Goal: Transaction & Acquisition: Download file/media

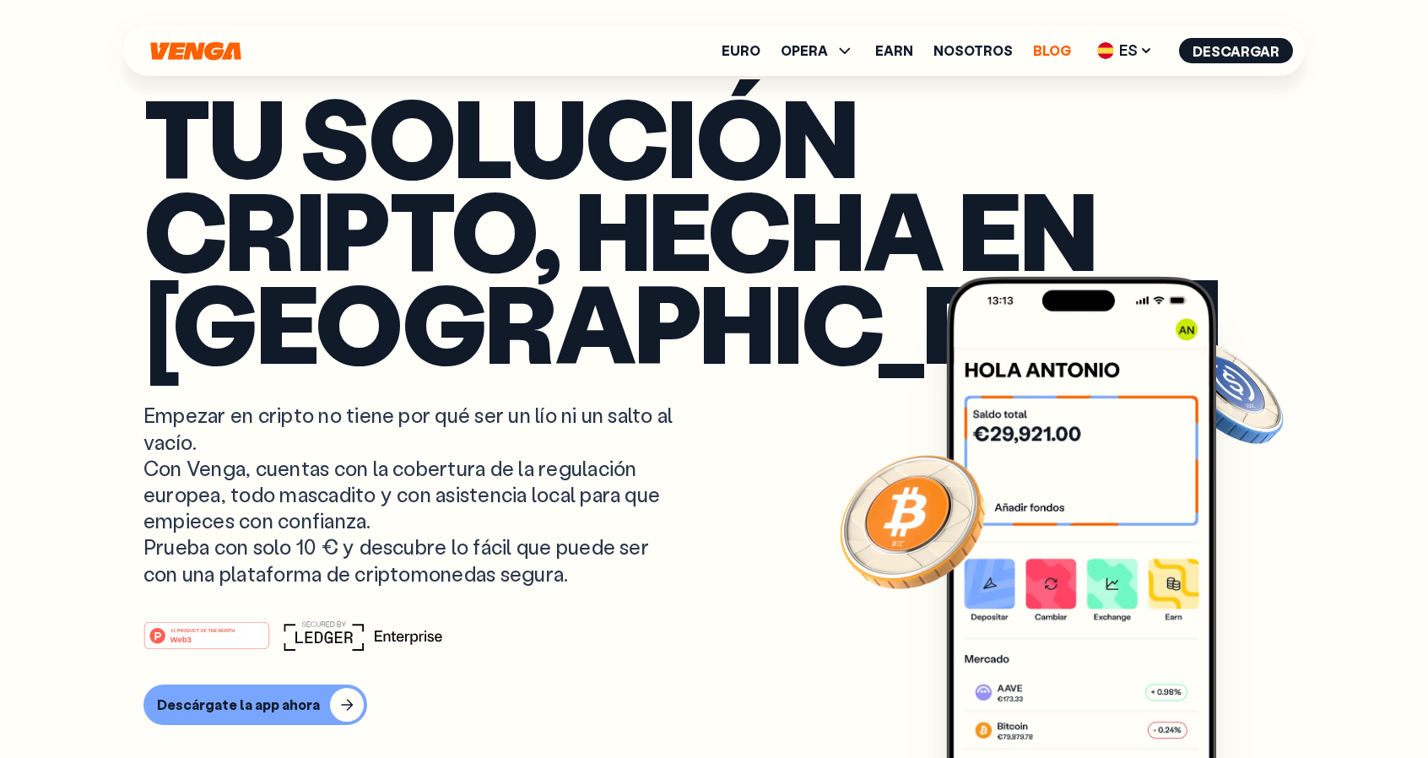
click at [1040, 55] on link "Blog" at bounding box center [1052, 51] width 38 height 14
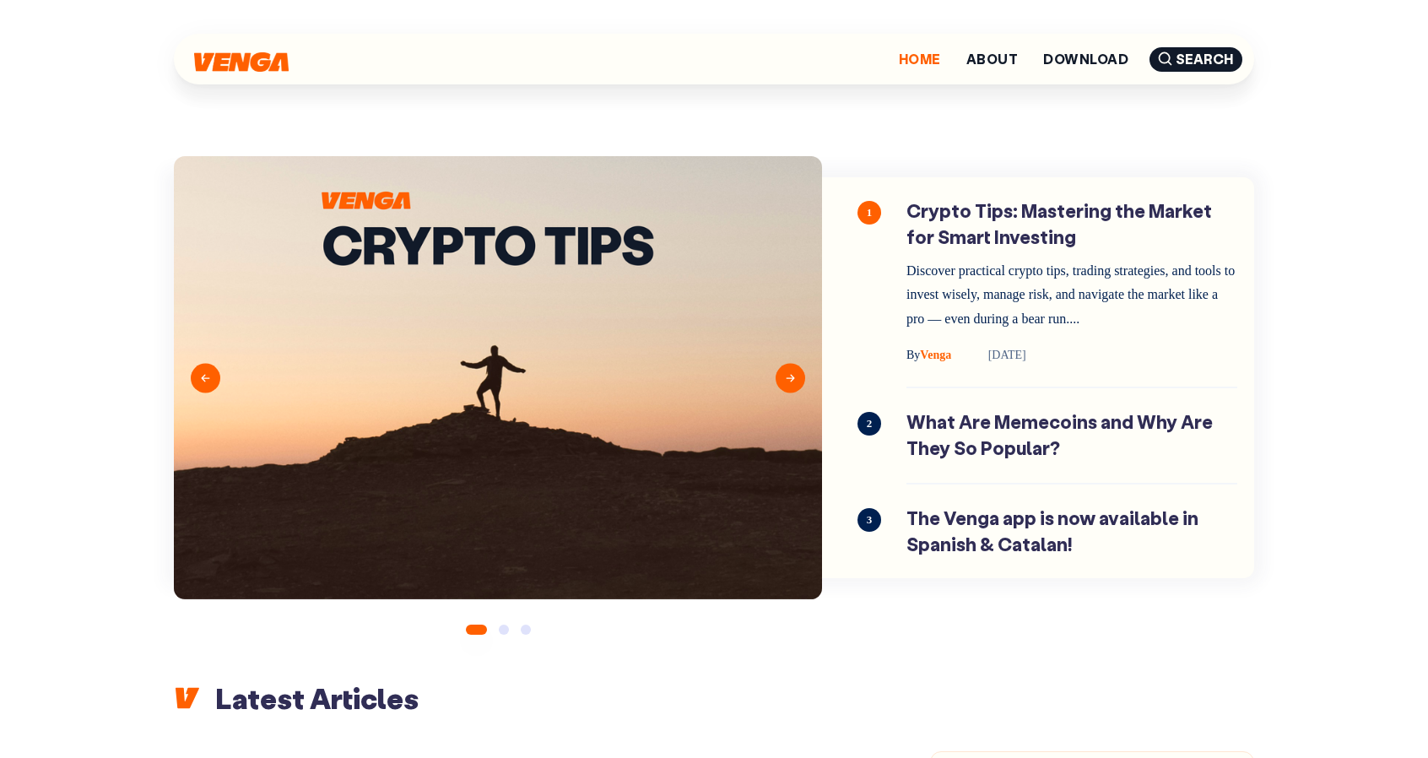
click at [916, 63] on link "Home" at bounding box center [920, 59] width 42 height 14
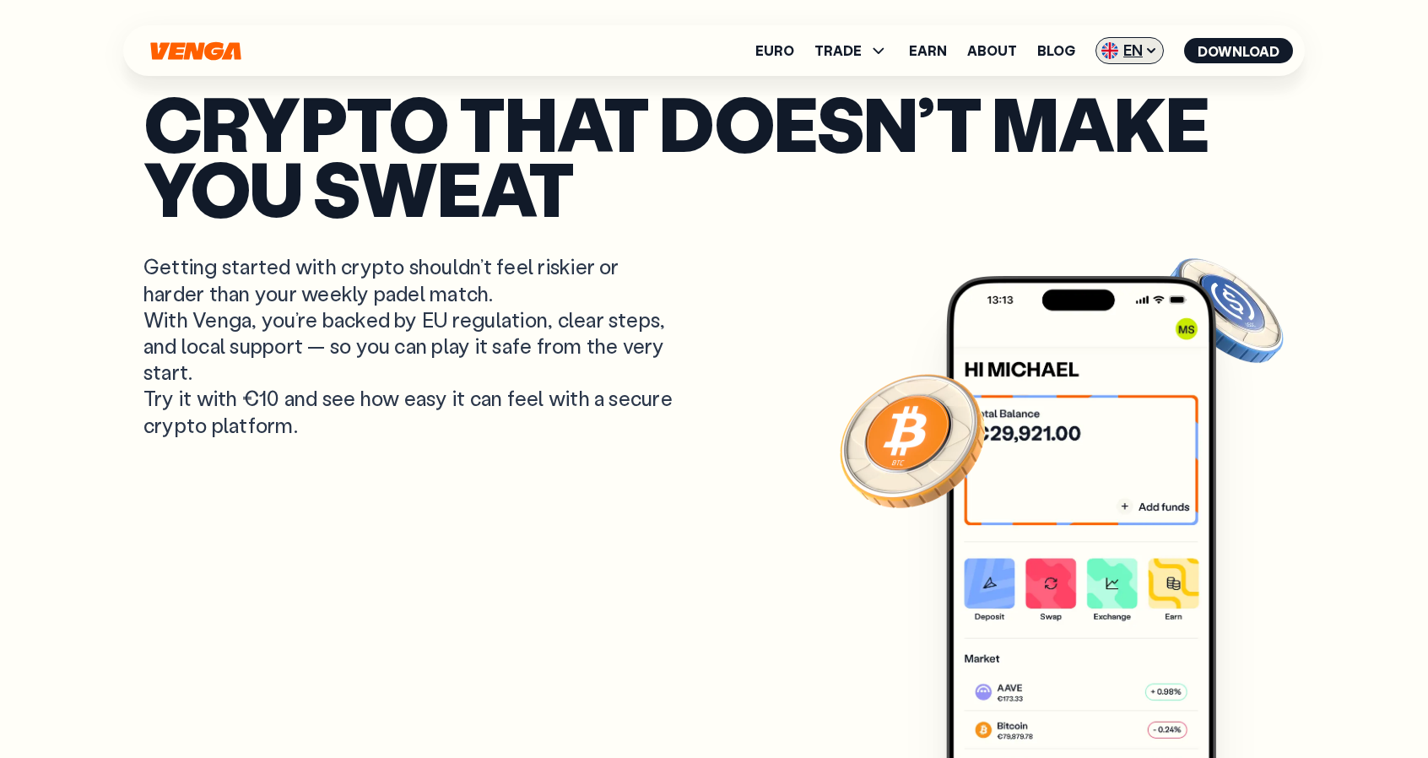
click at [1155, 53] on icon at bounding box center [1152, 51] width 14 height 14
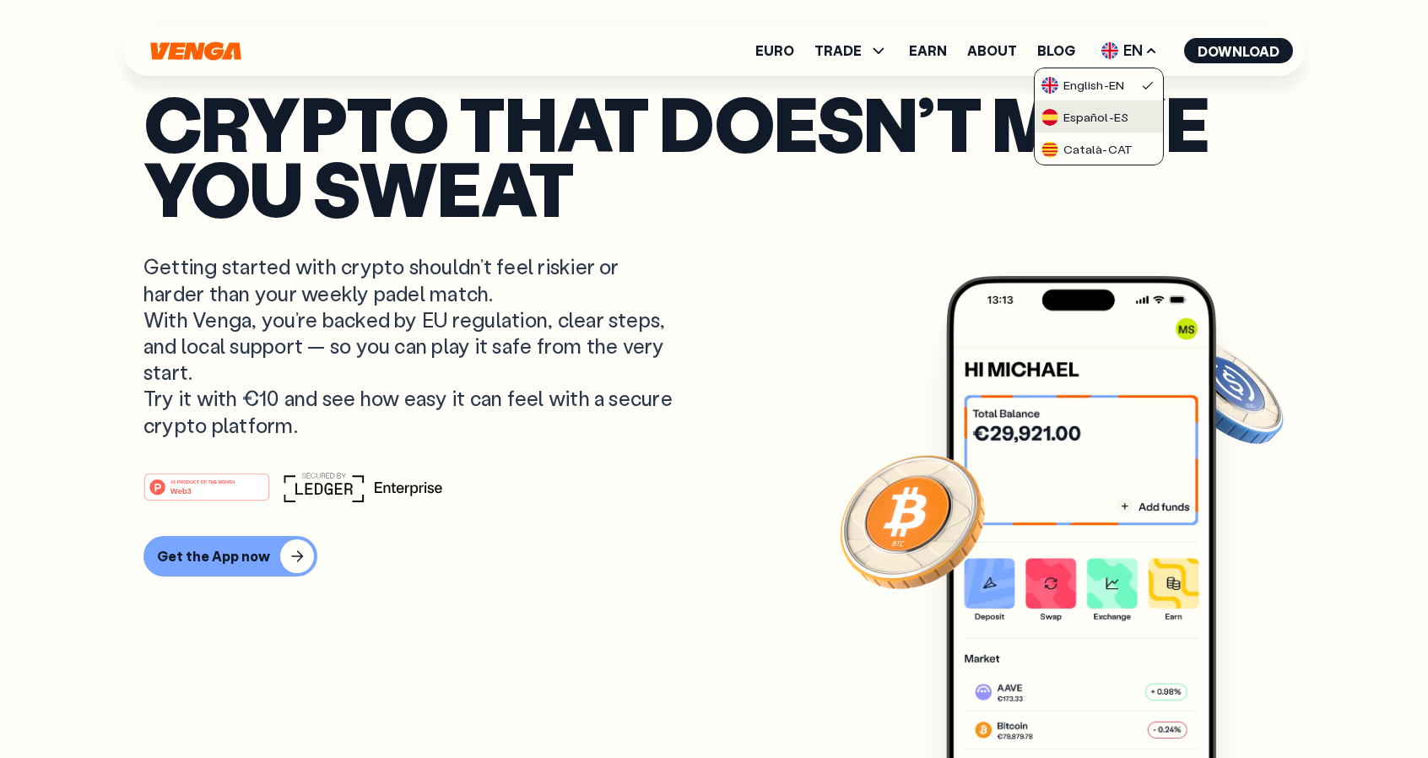
click at [1108, 126] on link "Español - ES" at bounding box center [1099, 116] width 128 height 32
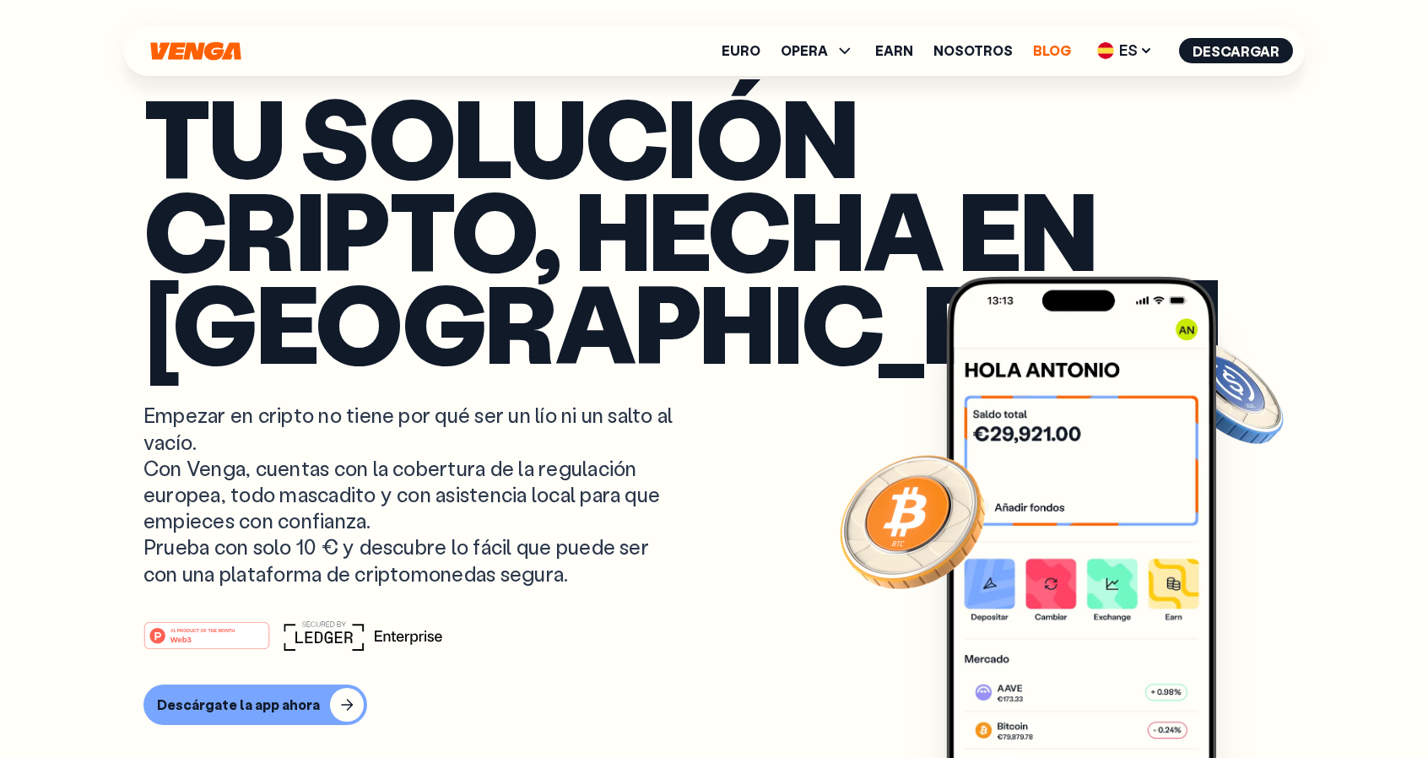
click at [1062, 44] on link "Blog" at bounding box center [1052, 51] width 38 height 14
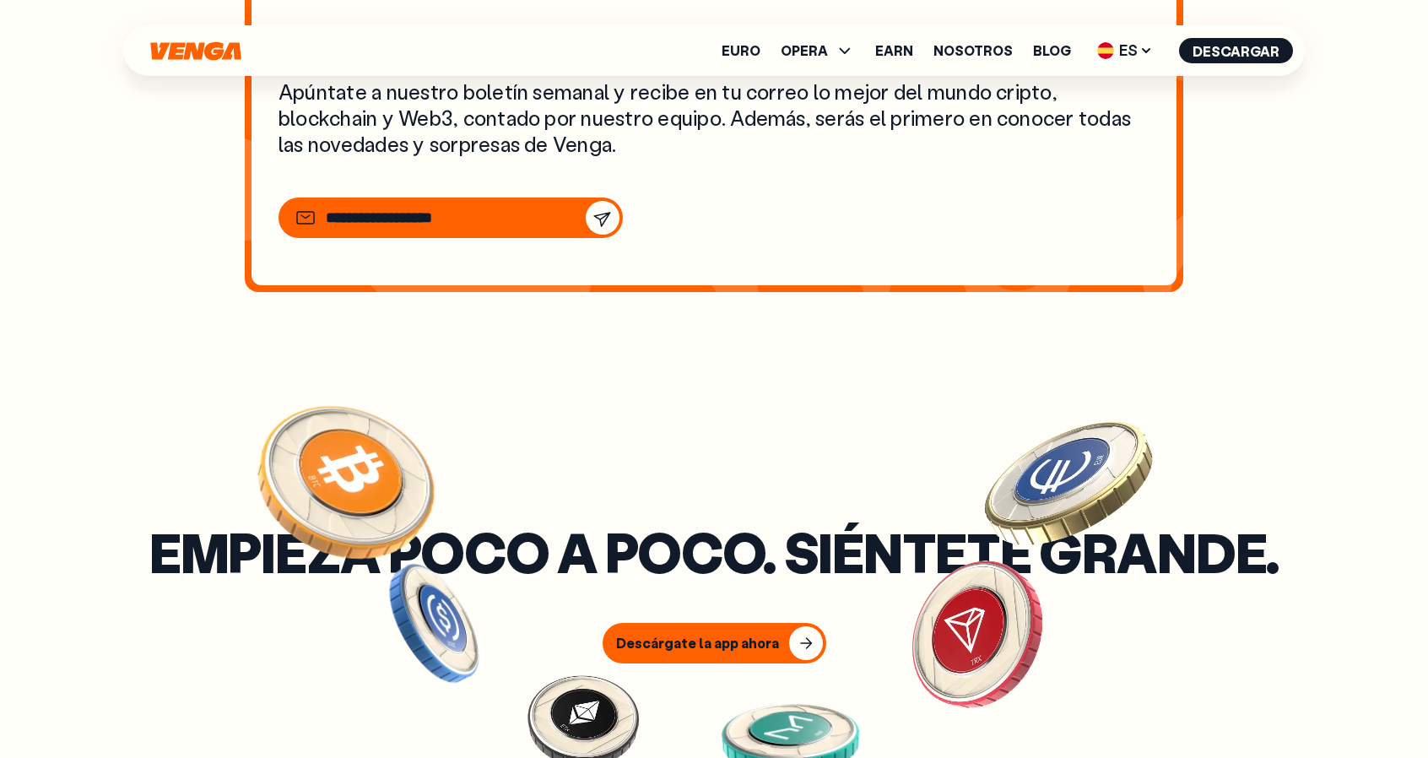
scroll to position [6269, 0]
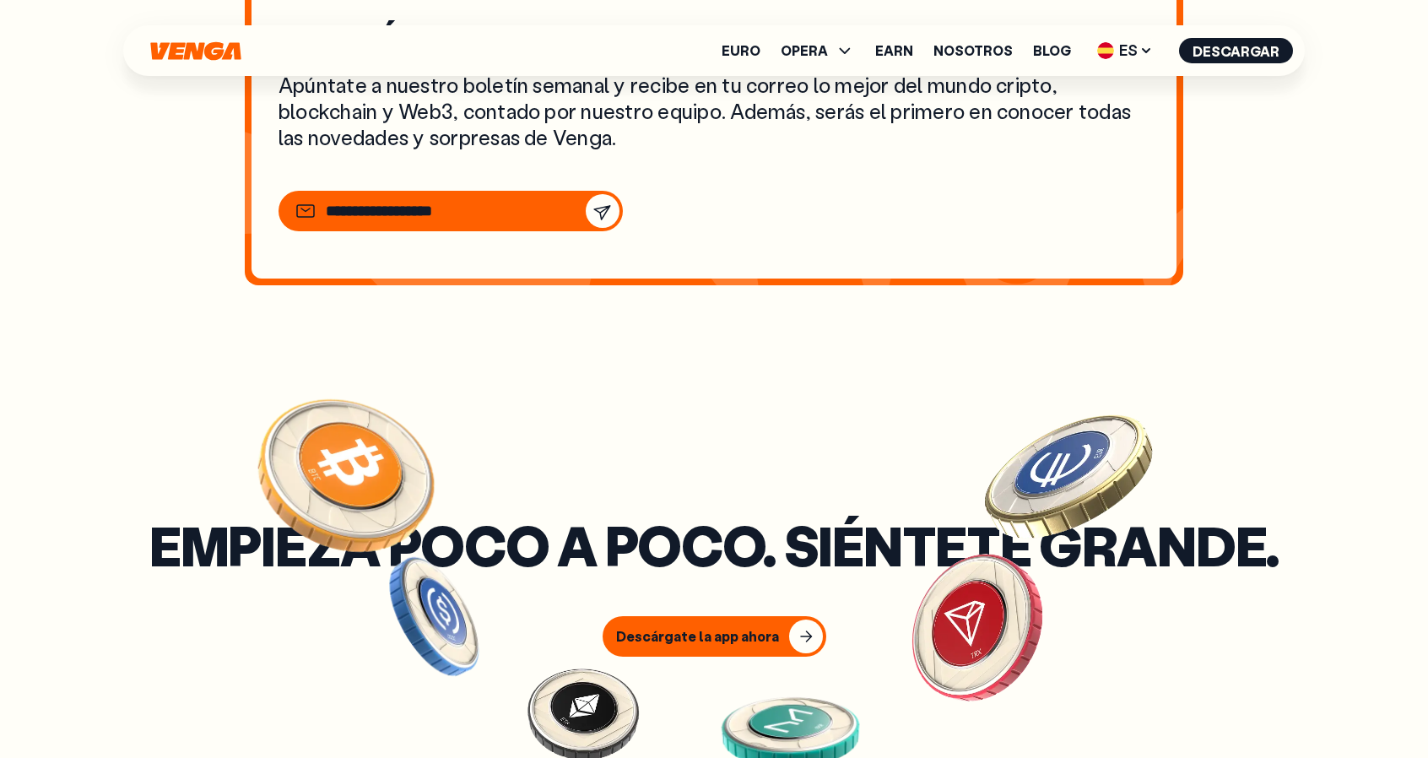
click at [405, 201] on div at bounding box center [419, 211] width 248 height 20
click at [605, 216] on icon "Suscríbete" at bounding box center [603, 211] width 20 height 20
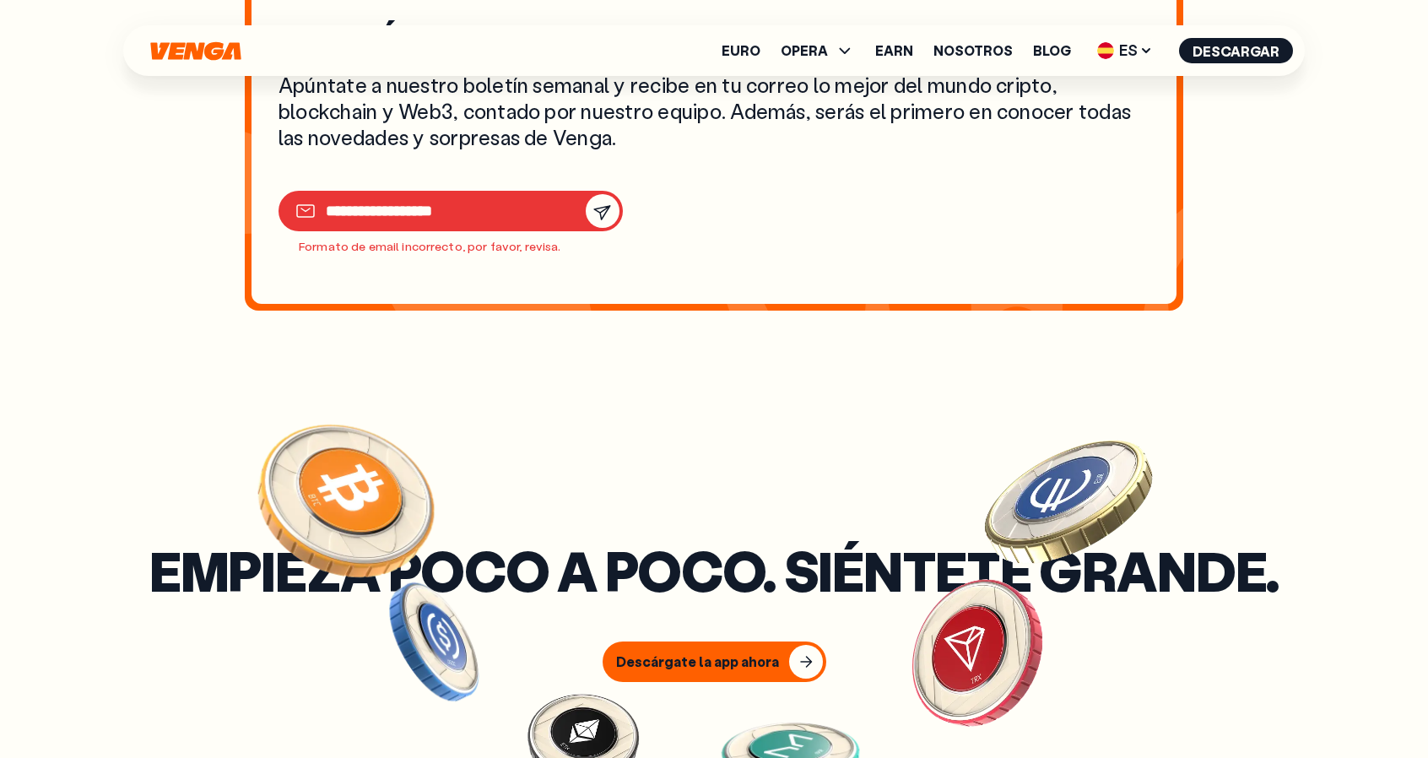
click at [361, 216] on input "email" at bounding box center [402, 212] width 152 height 19
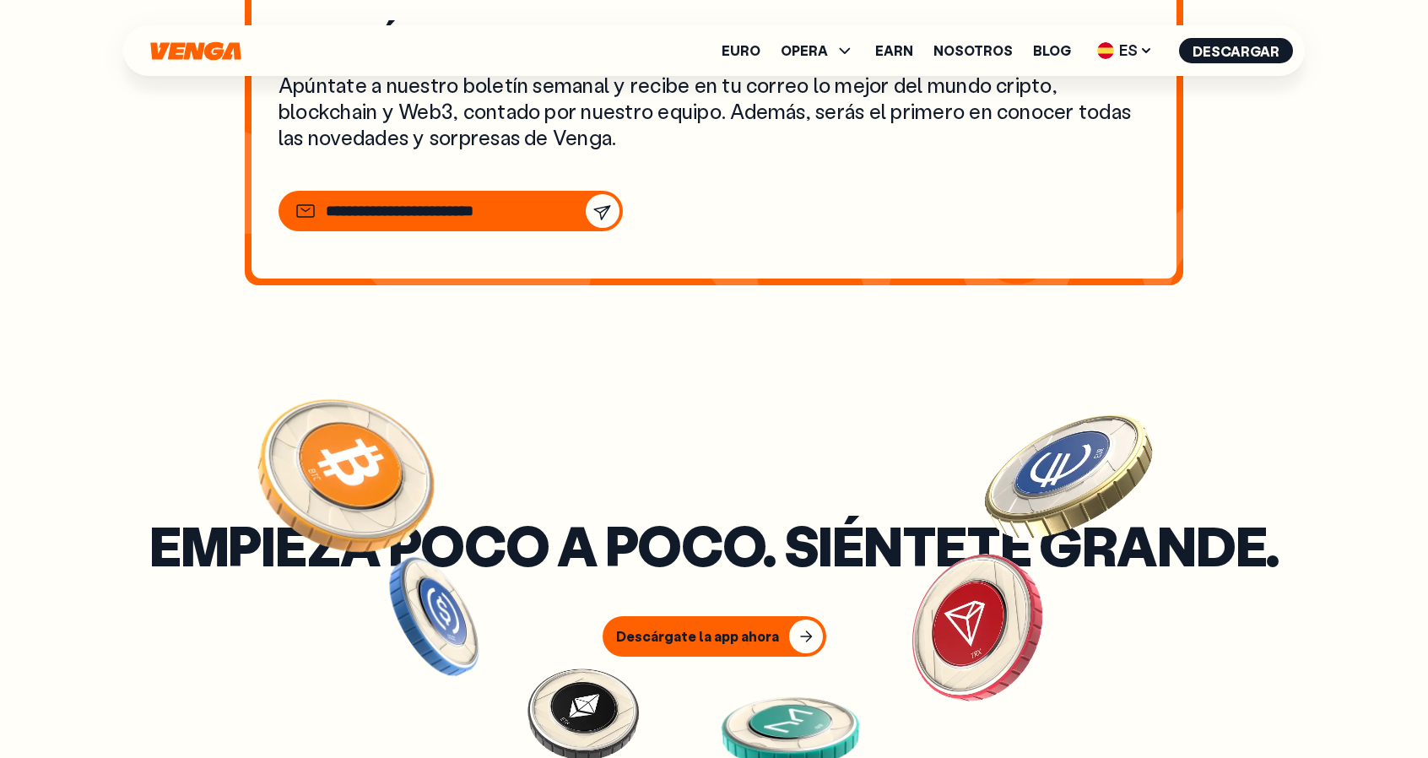
scroll to position [0, 9]
type input "**********"
click at [603, 212] on icon "Suscríbete" at bounding box center [603, 211] width 20 height 20
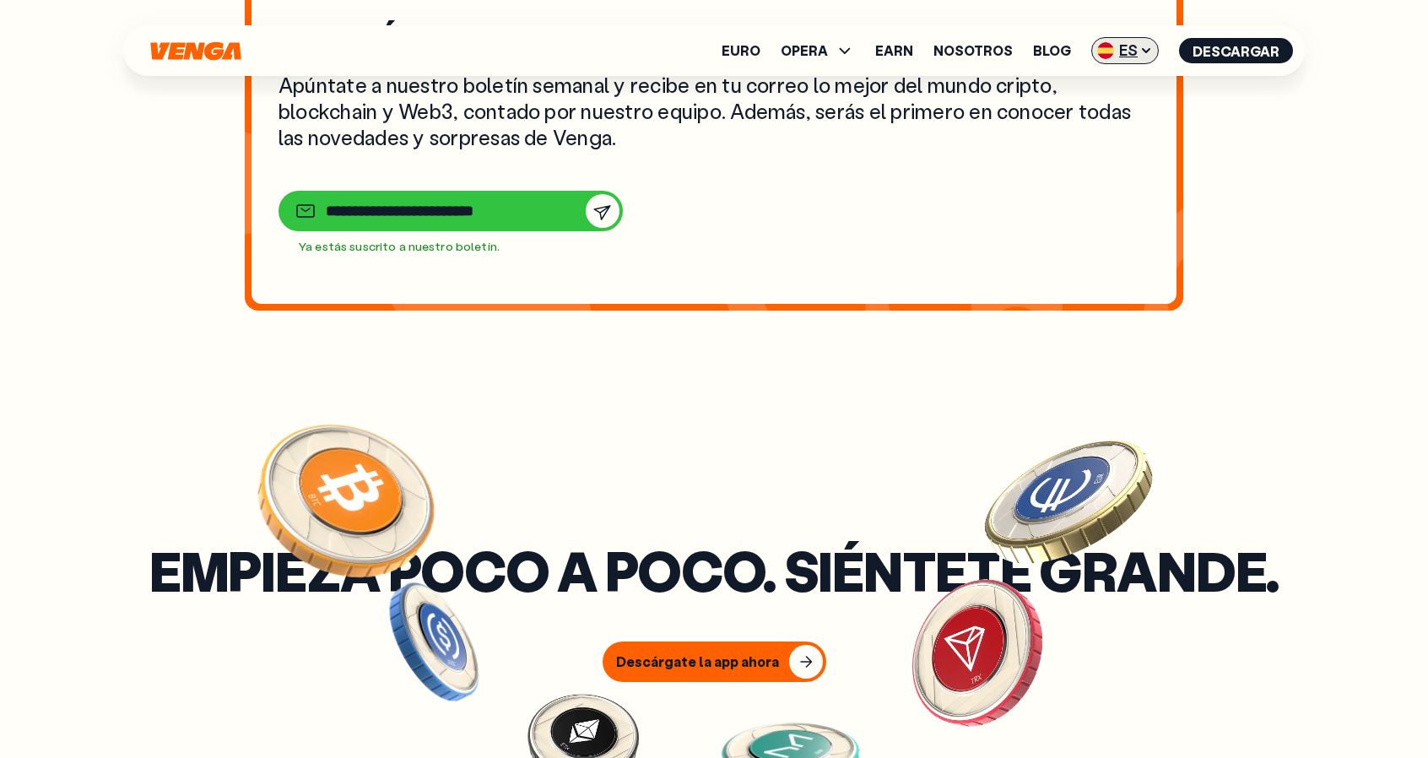
click at [1139, 46] on span "ES" at bounding box center [1125, 50] width 68 height 27
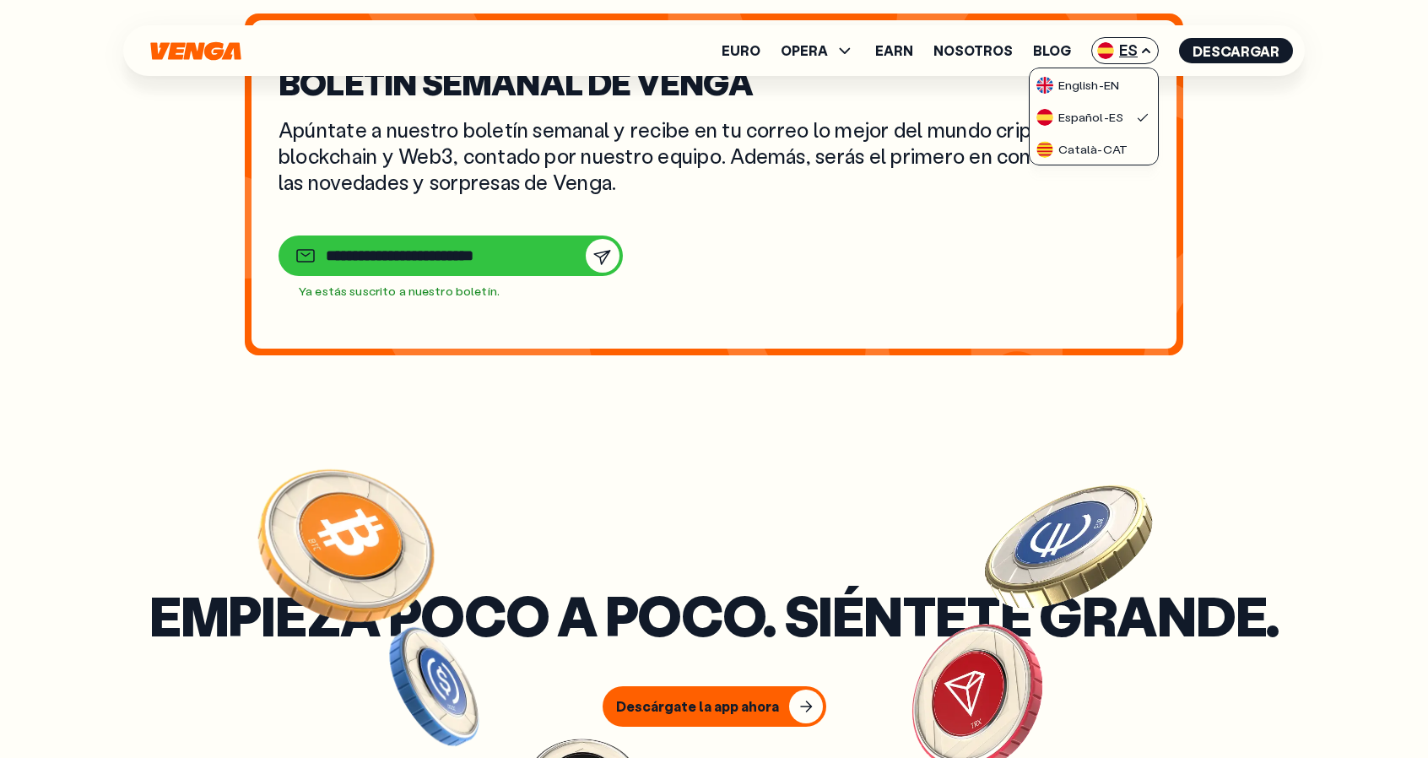
scroll to position [5606, 0]
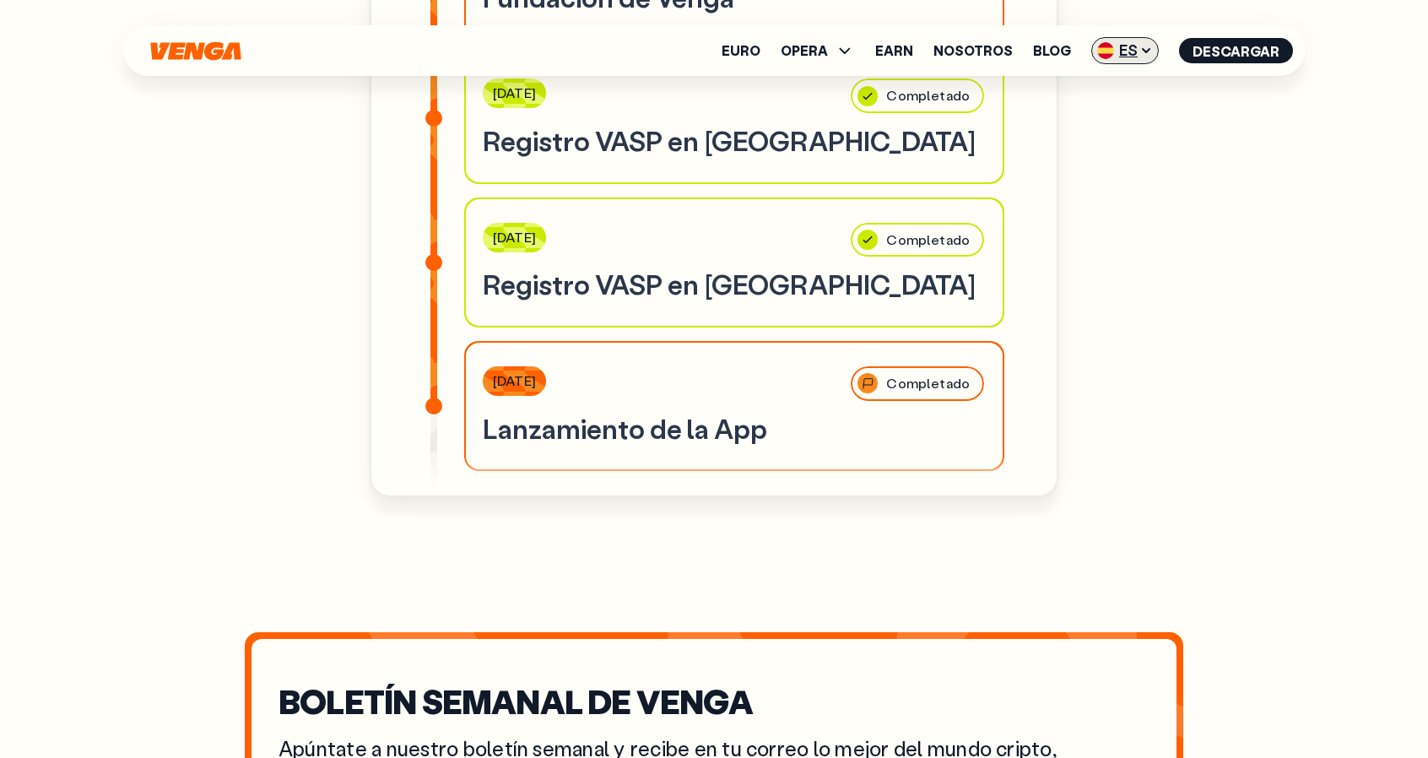
click at [1153, 46] on icon at bounding box center [1146, 51] width 14 height 14
click at [1102, 125] on link "Español - ES" at bounding box center [1094, 116] width 128 height 32
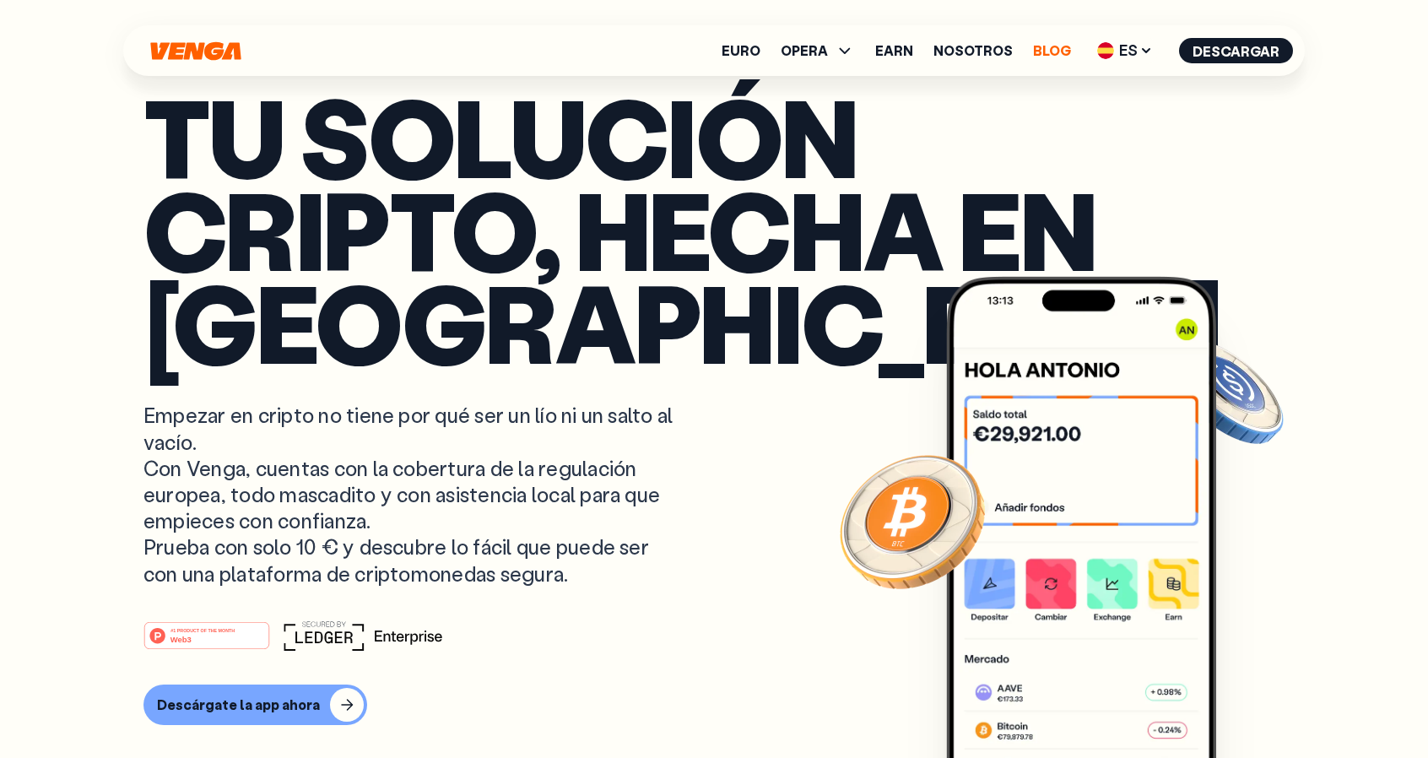
click at [1060, 51] on link "Blog" at bounding box center [1052, 51] width 38 height 14
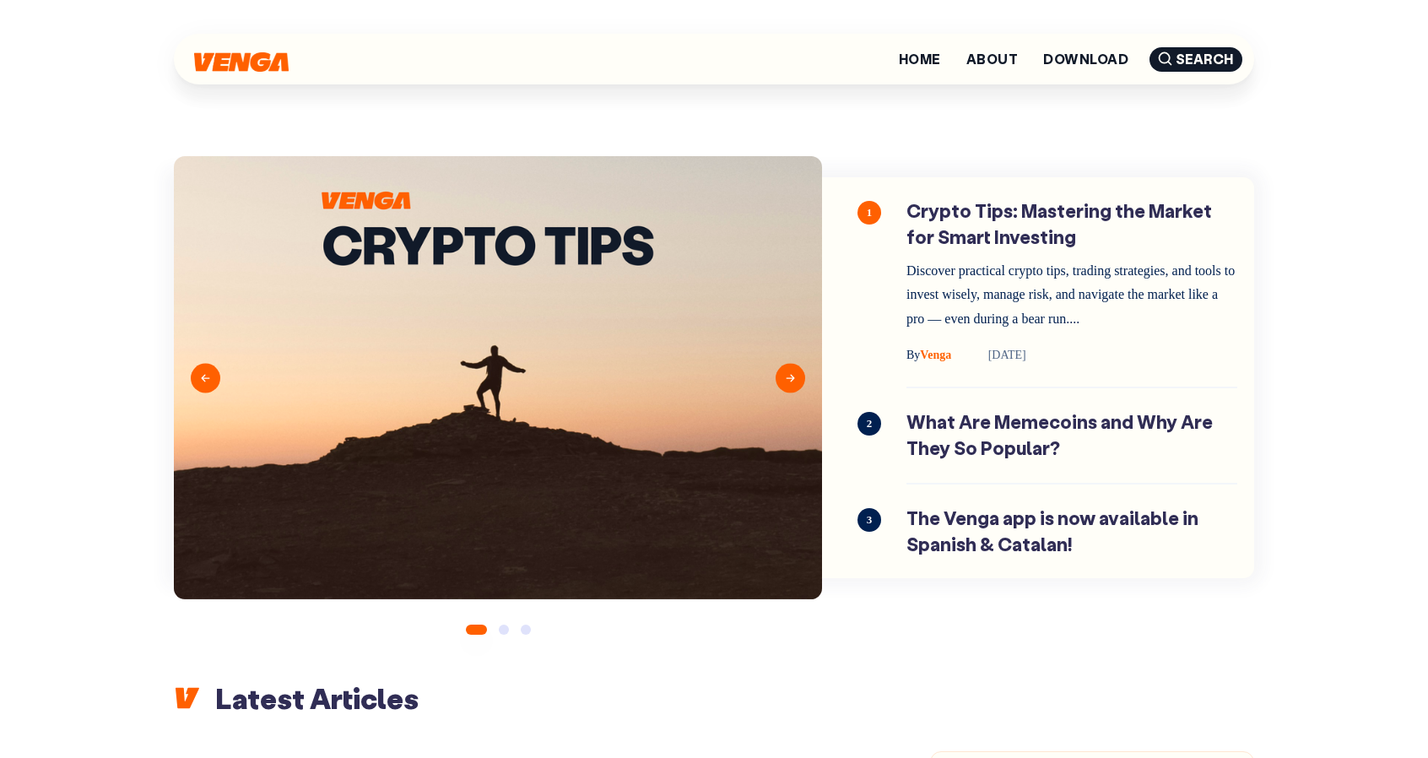
click at [793, 390] on button "Next" at bounding box center [791, 378] width 30 height 30
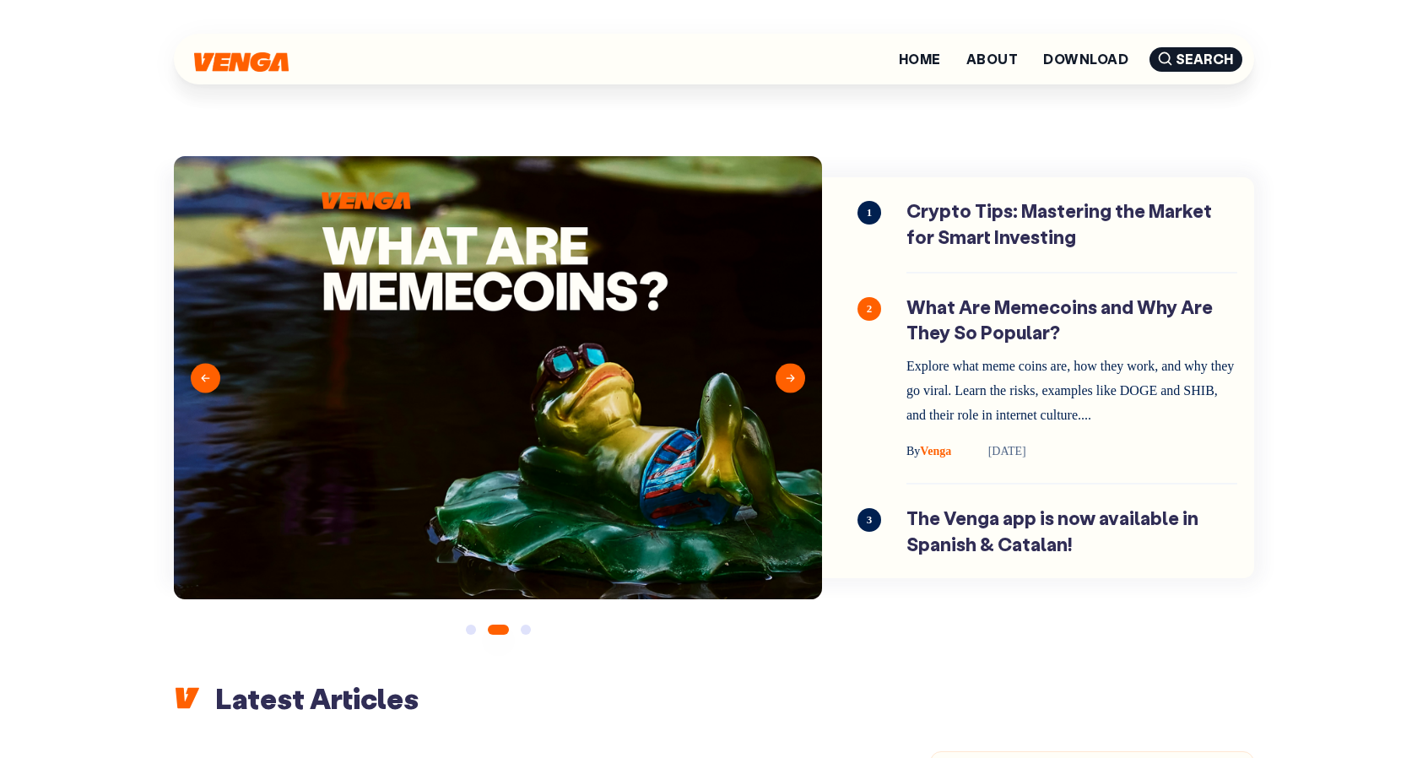
click at [793, 390] on button "Next" at bounding box center [791, 378] width 30 height 30
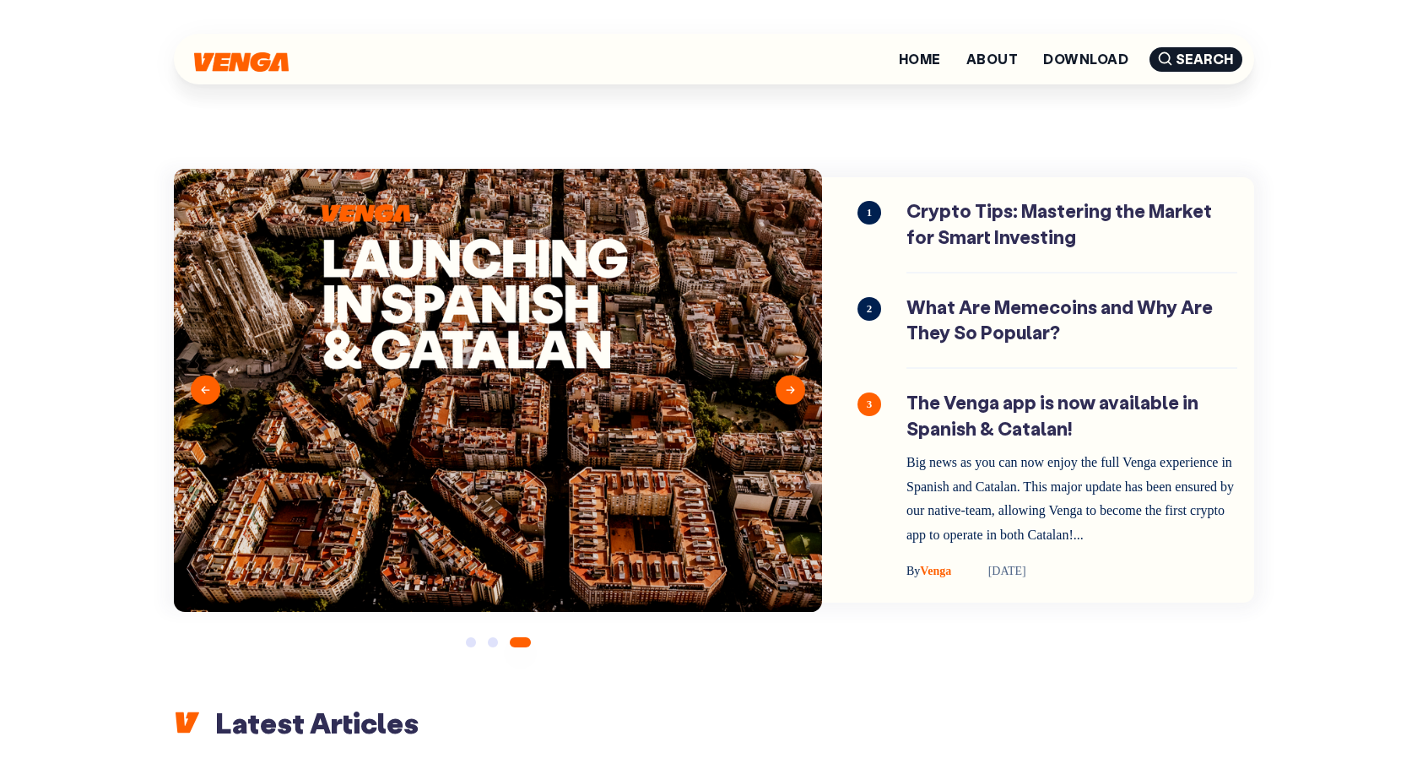
click at [793, 390] on button "Next" at bounding box center [791, 391] width 30 height 30
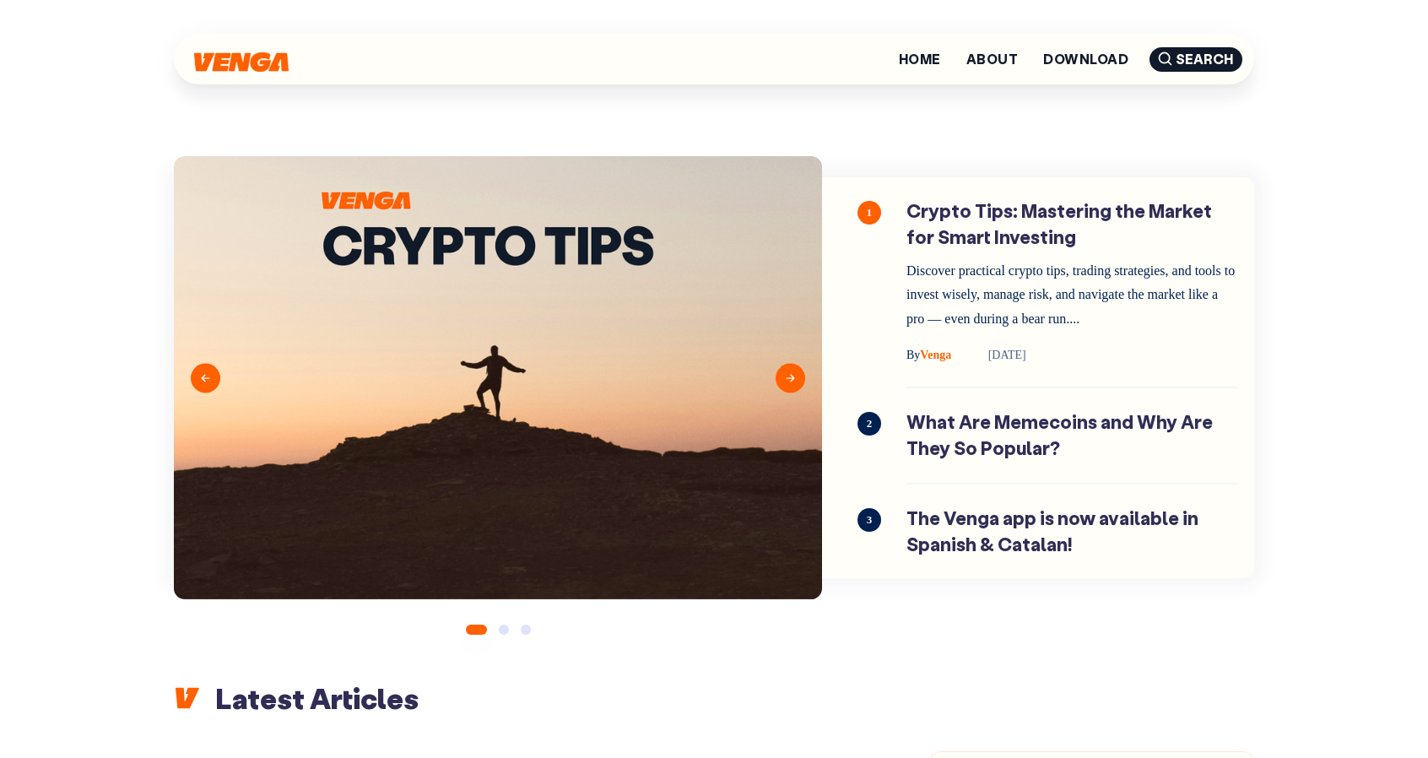
click at [780, 377] on button "Next" at bounding box center [791, 378] width 30 height 30
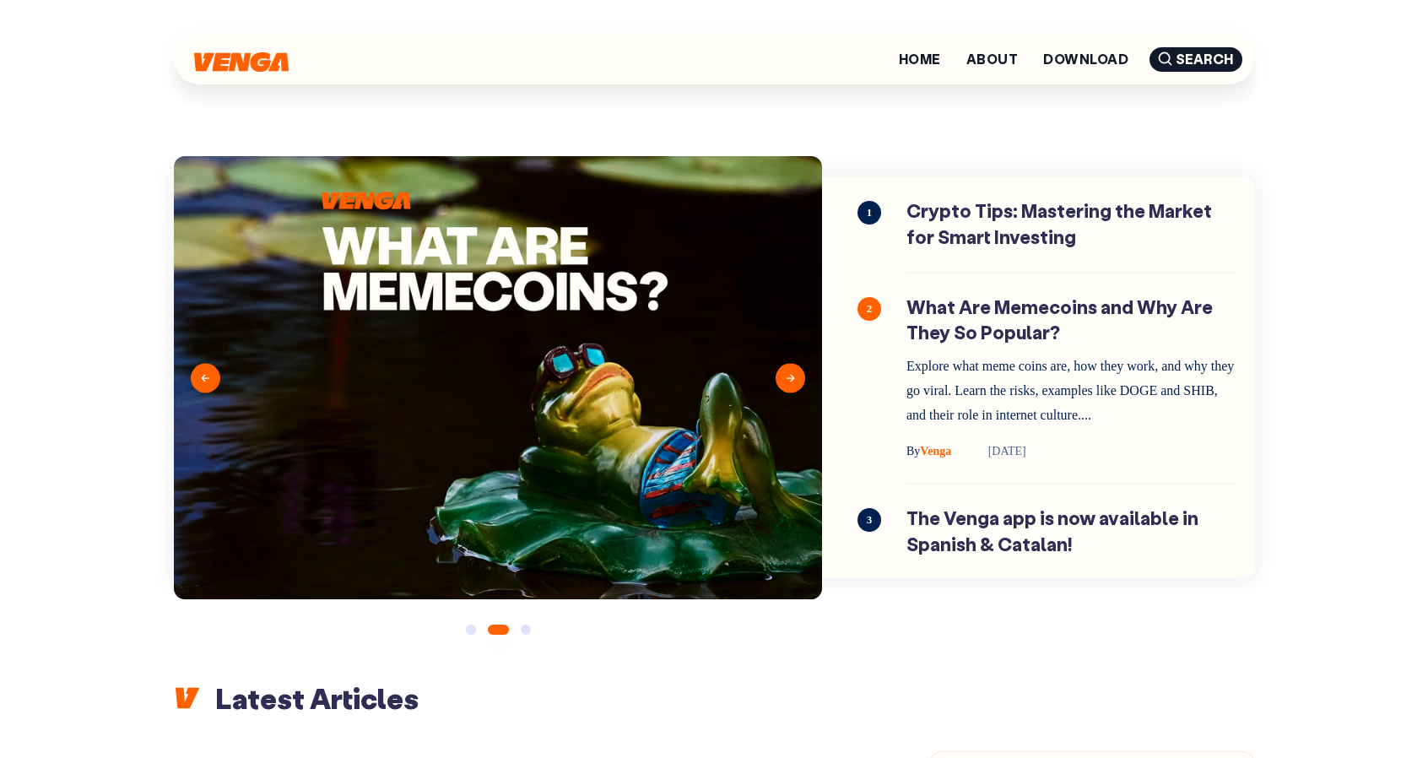
click at [780, 377] on button "Next" at bounding box center [791, 378] width 30 height 30
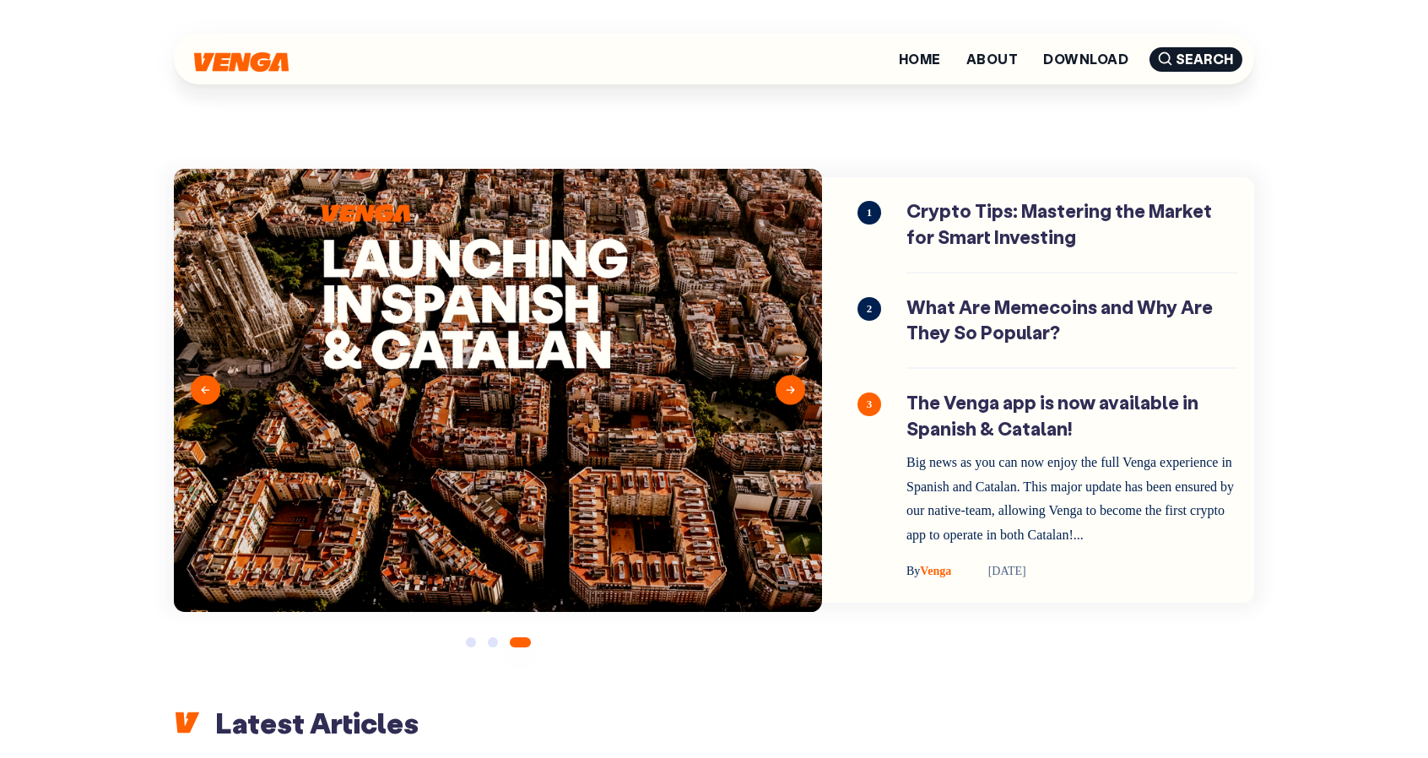
click at [566, 338] on img at bounding box center [498, 390] width 648 height 443
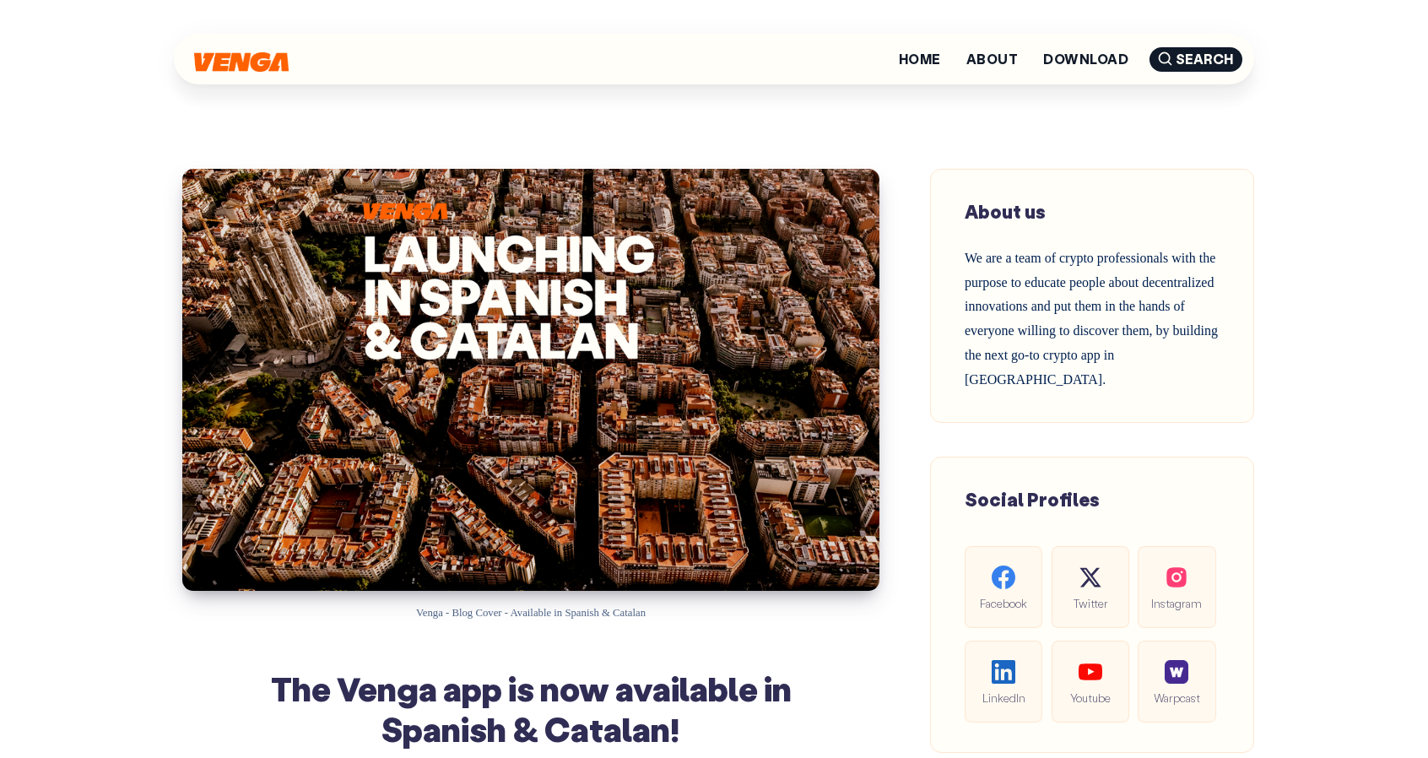
click at [927, 68] on li "Home" at bounding box center [920, 59] width 68 height 31
click at [930, 60] on link "Home" at bounding box center [920, 59] width 42 height 14
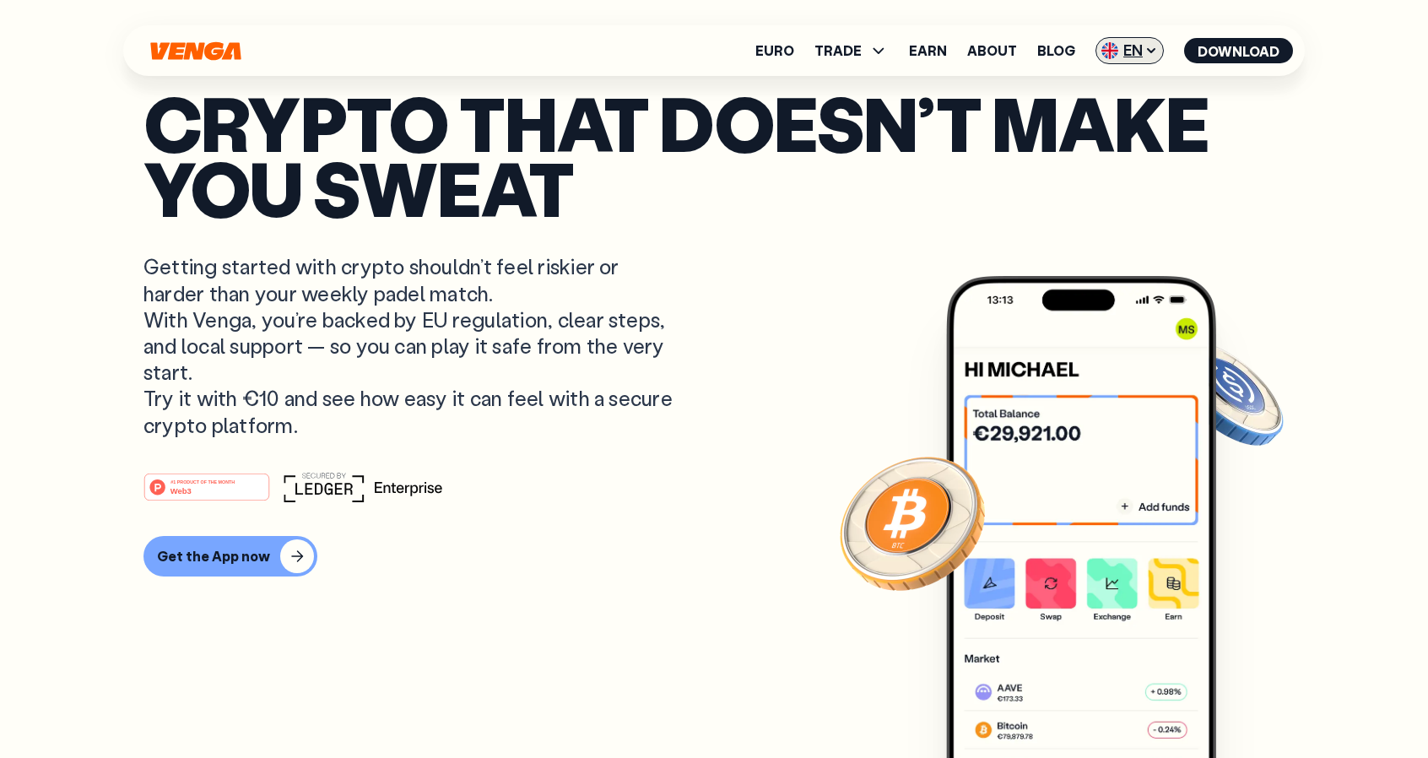
click at [1150, 52] on icon at bounding box center [1152, 51] width 14 height 14
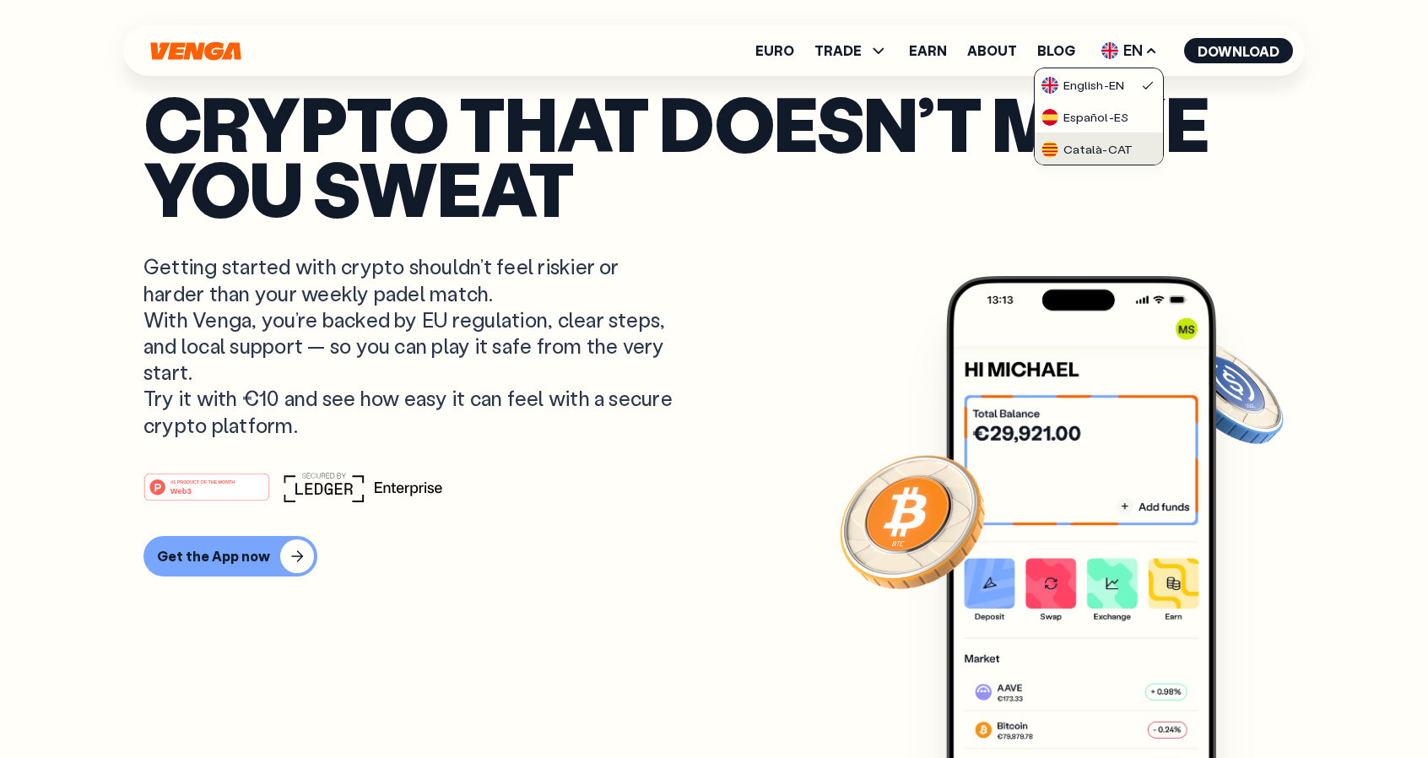
click at [1088, 147] on div "Català - CAT" at bounding box center [1087, 149] width 91 height 17
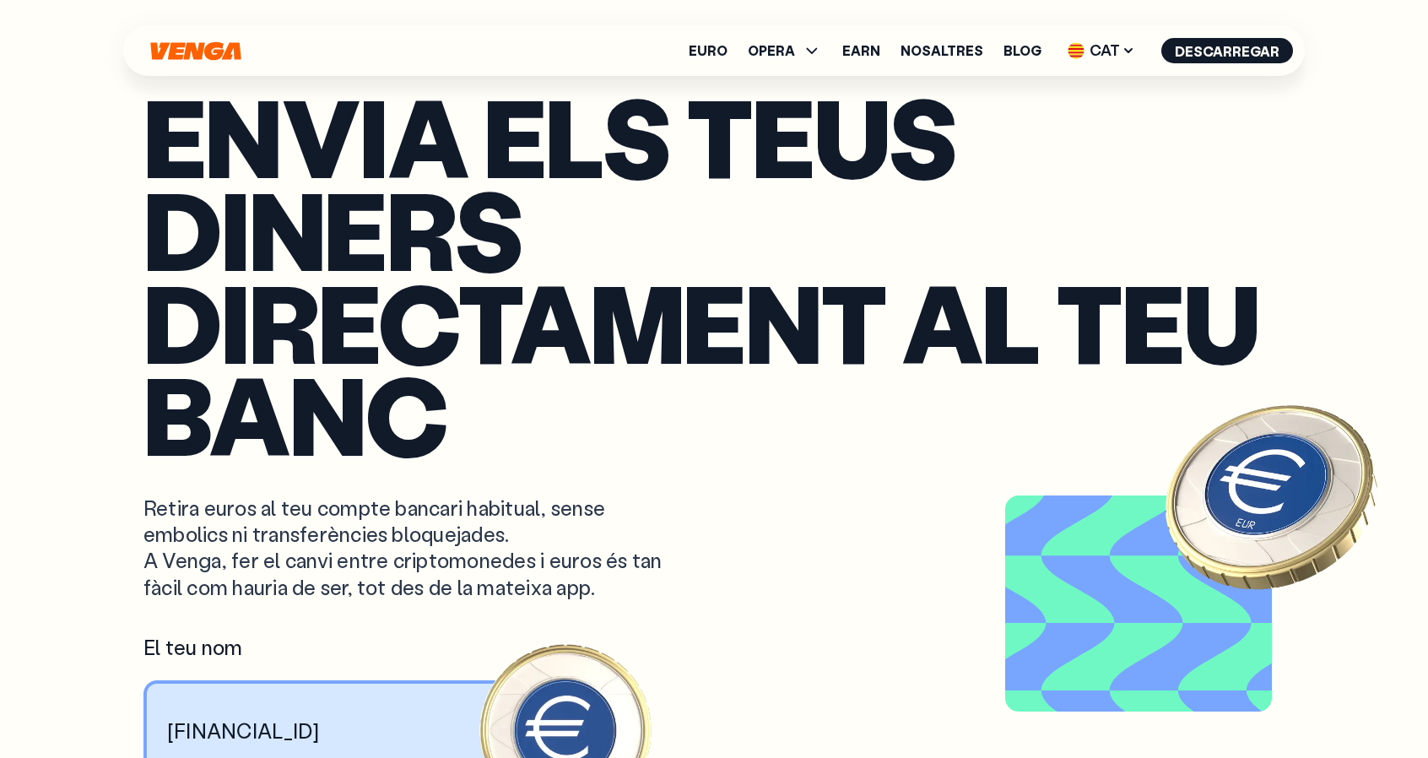
scroll to position [1528, 0]
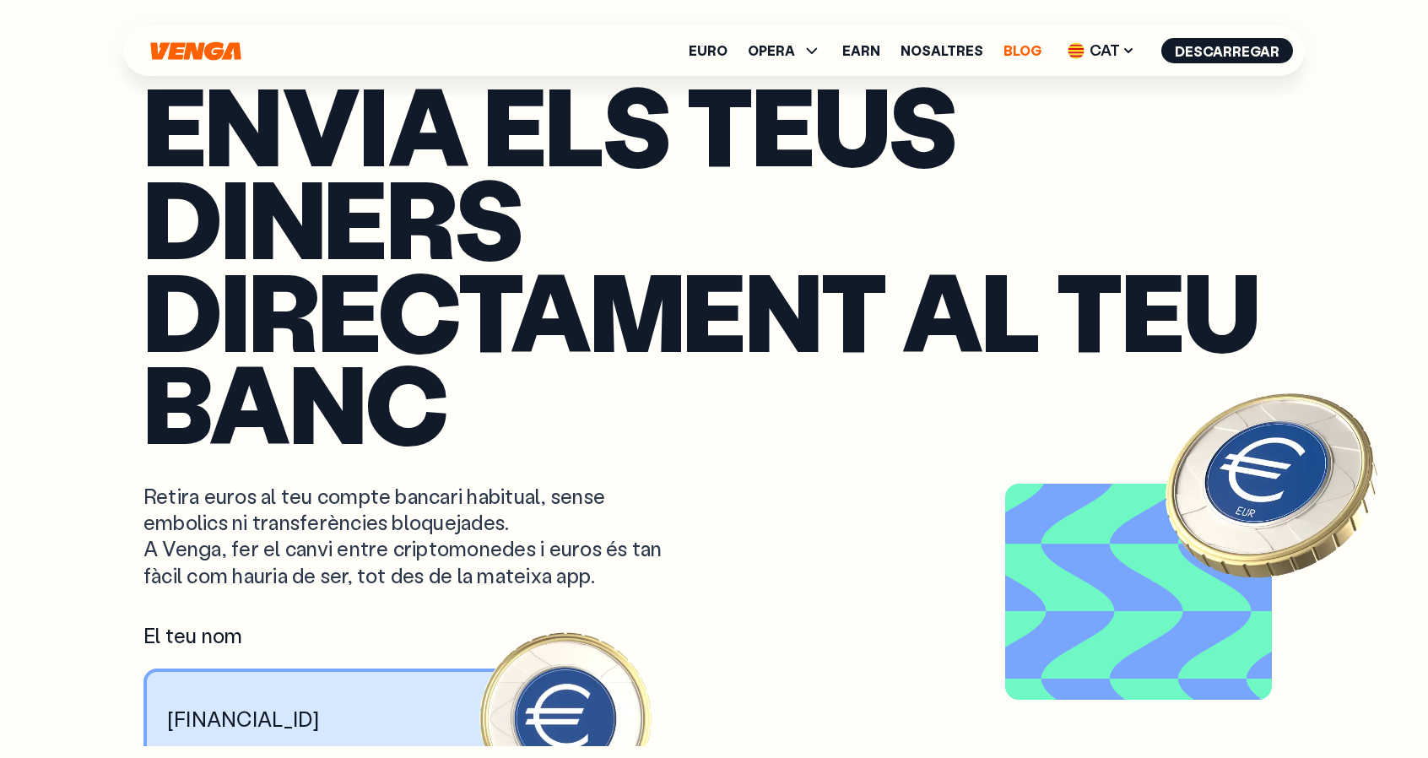
click at [1038, 53] on link "Blog" at bounding box center [1023, 51] width 38 height 14
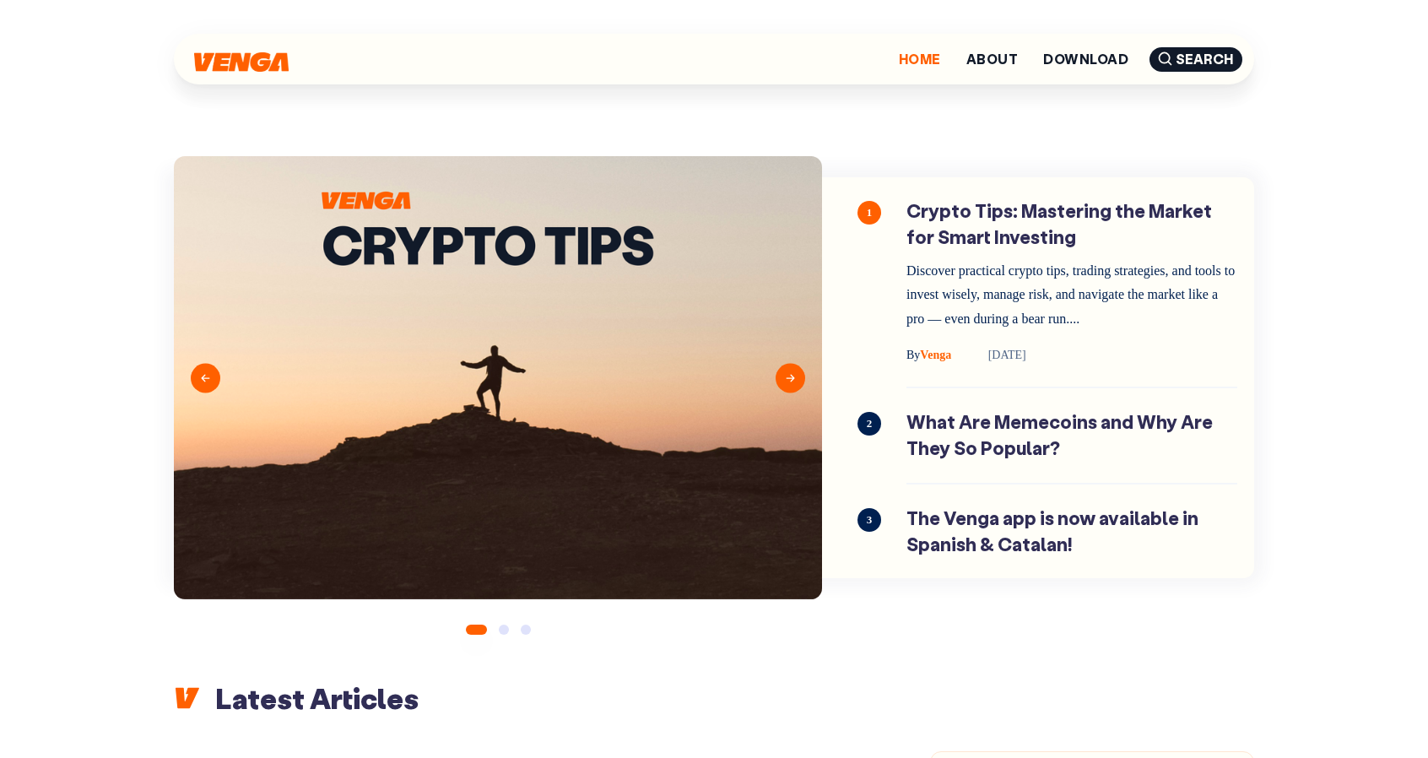
click at [918, 55] on link "Home" at bounding box center [920, 59] width 42 height 14
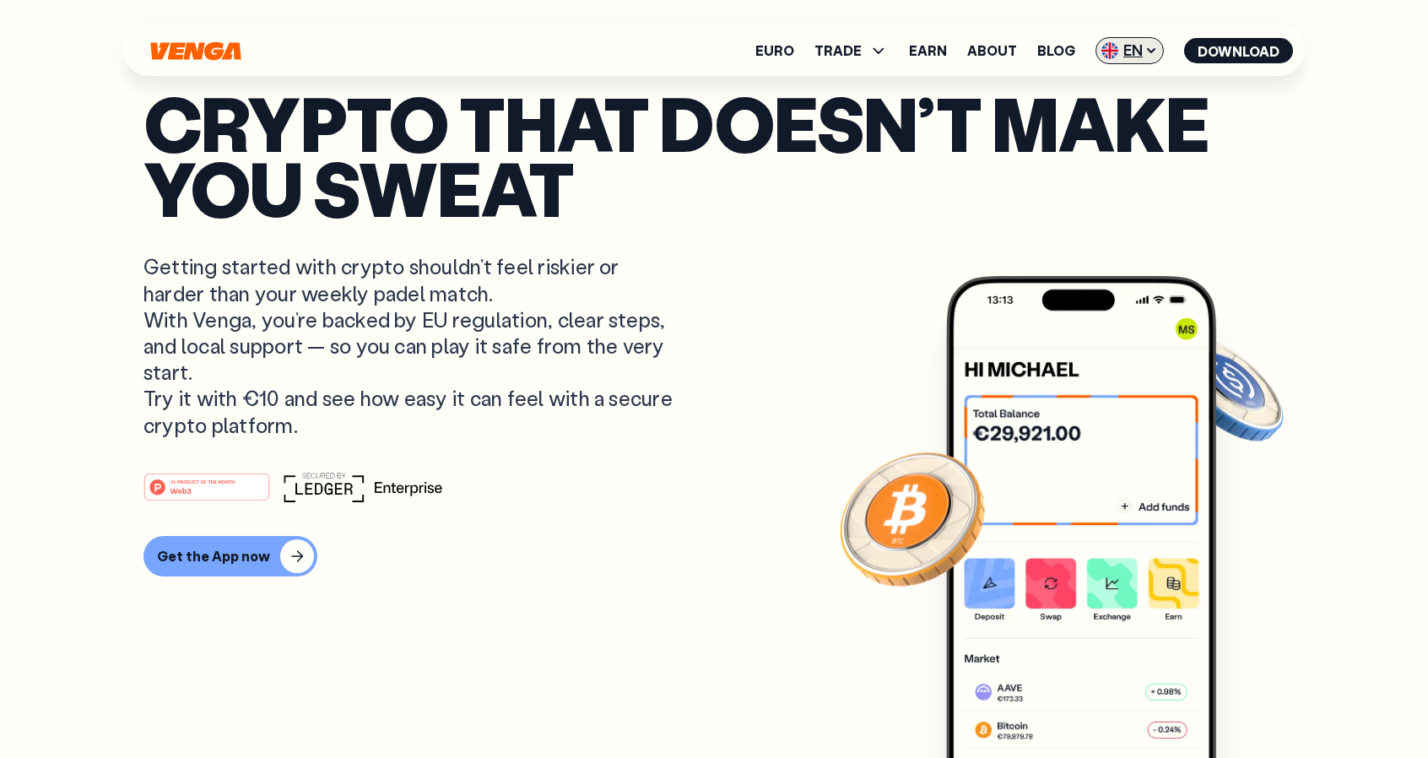
click at [1145, 51] on icon at bounding box center [1152, 51] width 14 height 14
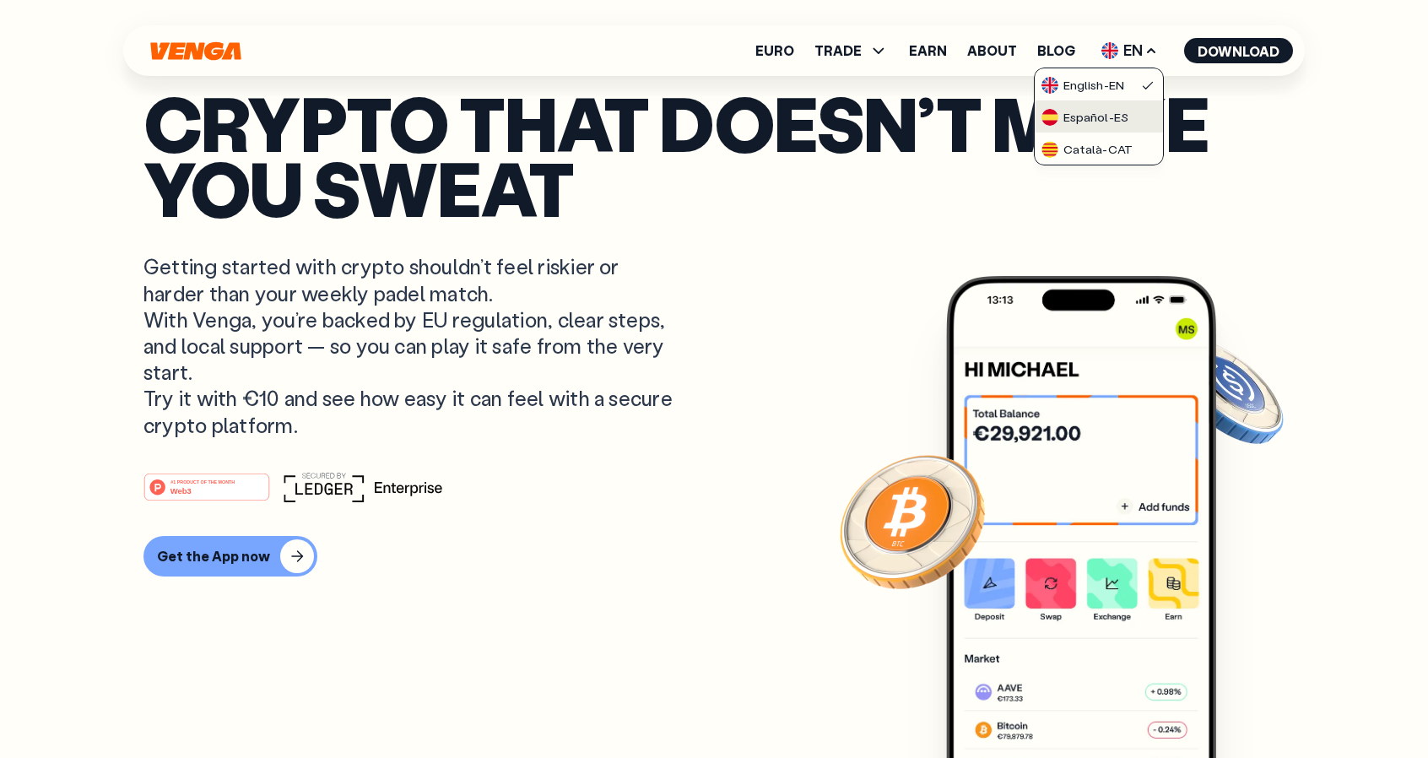
click at [1097, 121] on div "Español - ES" at bounding box center [1085, 117] width 87 height 17
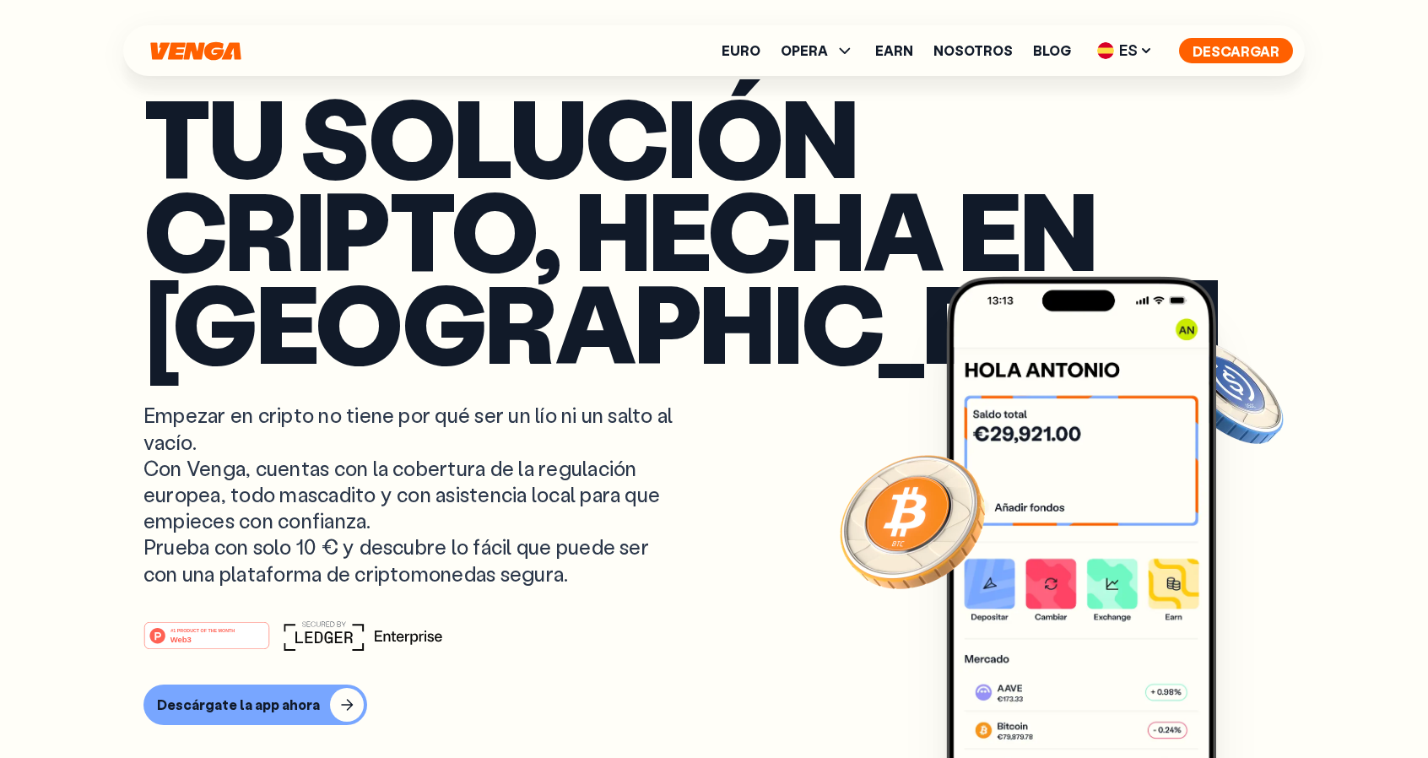
click at [1239, 52] on button "Descargar" at bounding box center [1236, 50] width 114 height 25
